Goal: Book appointment/travel/reservation

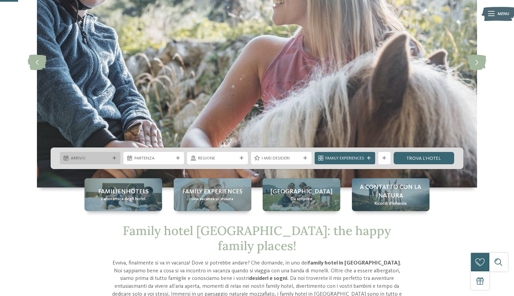
click at [106, 157] on span "Arrivo" at bounding box center [90, 158] width 39 height 6
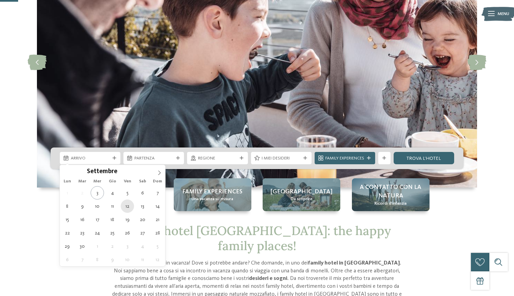
type div "12.09.2025"
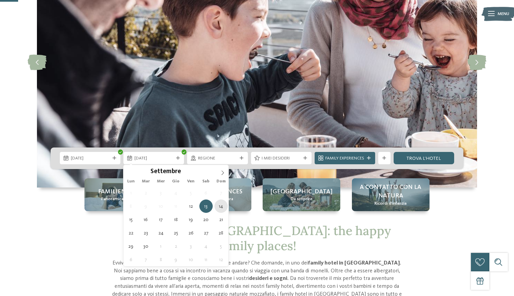
type div "14.09.2025"
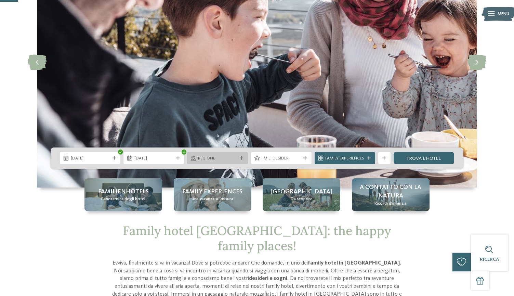
click at [230, 160] on span "Regione" at bounding box center [217, 158] width 39 height 6
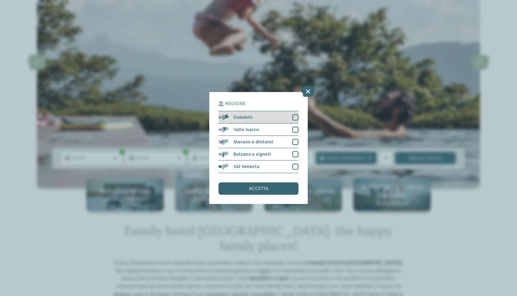
click at [298, 114] on div at bounding box center [296, 117] width 6 height 6
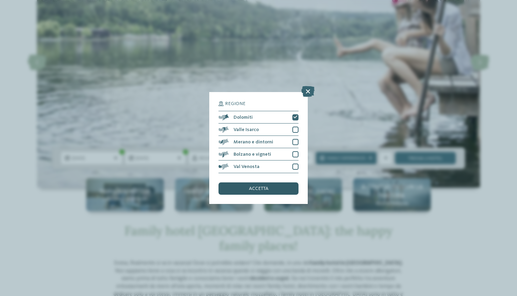
click at [266, 186] on span "accetta" at bounding box center [259, 188] width 20 height 5
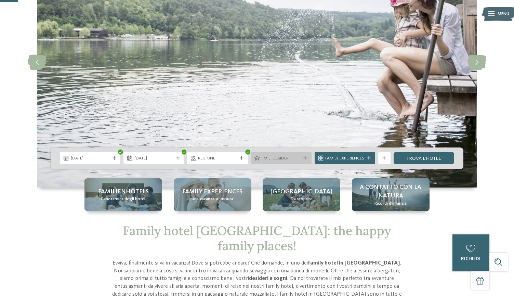
click at [304, 157] on icon at bounding box center [305, 158] width 4 height 4
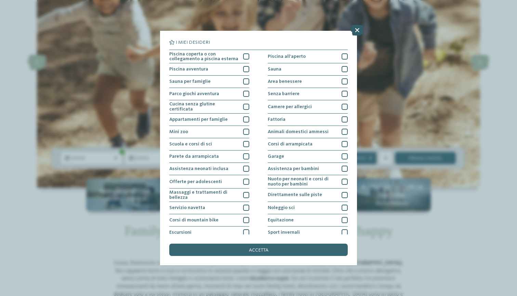
click at [358, 28] on icon at bounding box center [357, 30] width 13 height 11
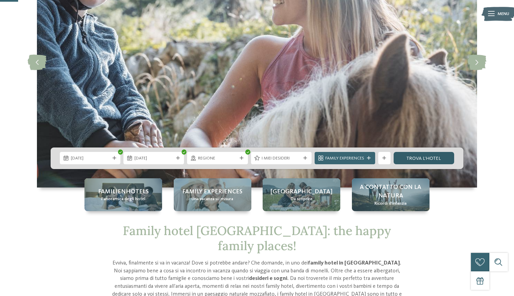
click at [422, 157] on link "trova l’hotel" at bounding box center [424, 158] width 61 height 12
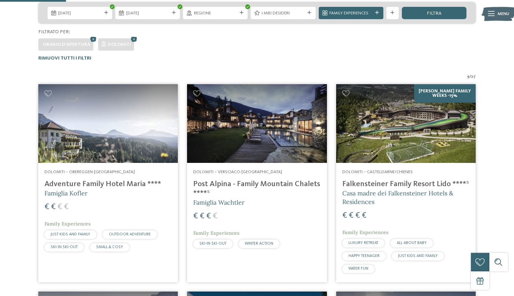
scroll to position [100, 0]
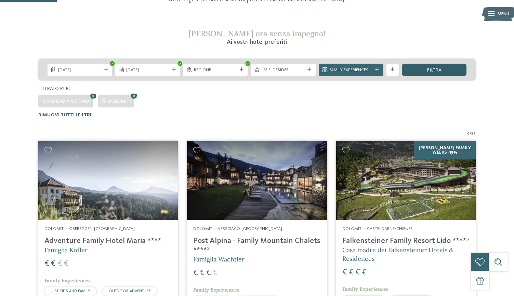
click at [439, 71] on span "filtra" at bounding box center [434, 70] width 15 height 5
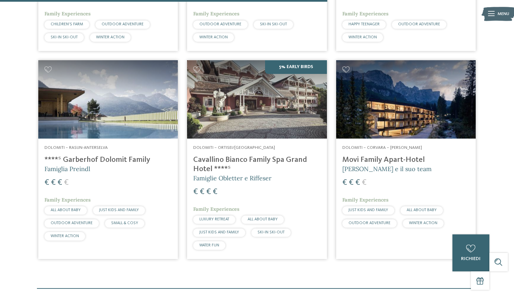
scroll to position [574, 0]
click at [107, 119] on img at bounding box center [108, 99] width 140 height 79
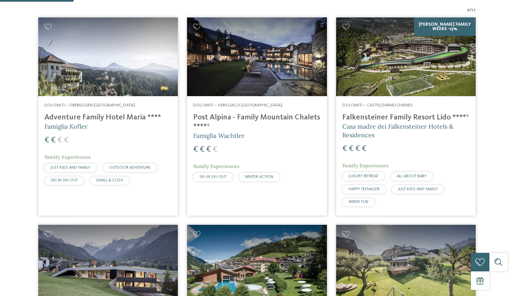
scroll to position [329, 0]
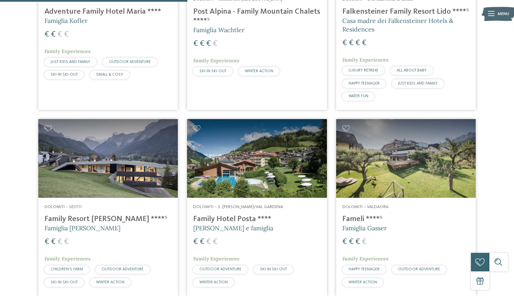
click at [261, 188] on img at bounding box center [257, 158] width 140 height 79
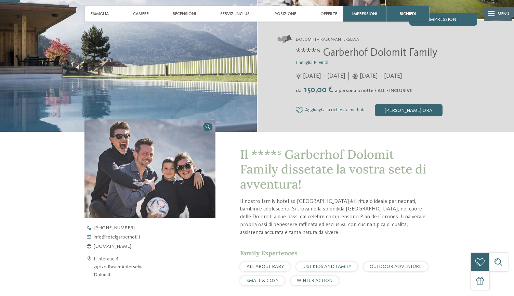
scroll to position [160, 0]
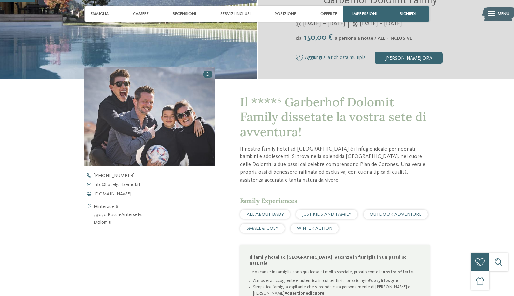
drag, startPoint x: 143, startPoint y: 213, endPoint x: 108, endPoint y: 214, distance: 34.9
click at [108, 214] on address "Hinteraue 6 39030 Rasun-Anterselva Dolomiti" at bounding box center [119, 215] width 50 height 24
copy address "Rasun-Anterselva"
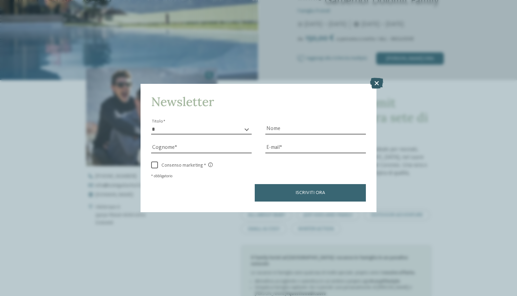
click at [378, 78] on icon at bounding box center [376, 83] width 13 height 11
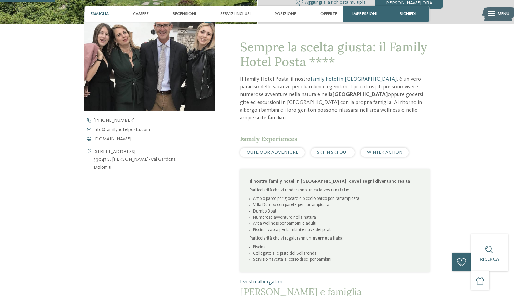
scroll to position [218, 0]
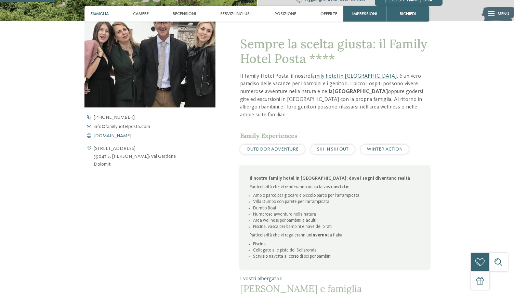
click at [128, 133] on span "[DOMAIN_NAME]" at bounding box center [113, 135] width 38 height 5
